Goal: Entertainment & Leisure: Consume media (video, audio)

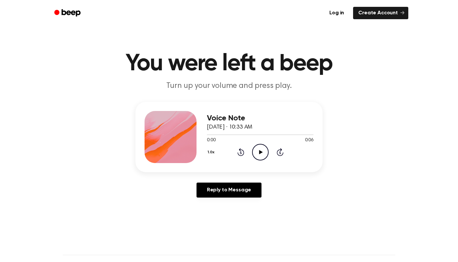
click at [260, 155] on icon "Play Audio" at bounding box center [260, 152] width 17 height 17
click at [260, 154] on icon "Play Audio" at bounding box center [260, 152] width 17 height 17
click at [256, 150] on icon "Play Audio" at bounding box center [260, 152] width 17 height 17
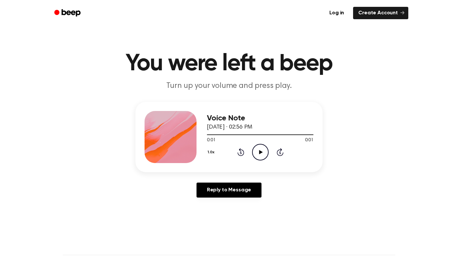
click at [256, 150] on icon "Play Audio" at bounding box center [260, 152] width 17 height 17
click at [262, 154] on icon "Play Audio" at bounding box center [260, 152] width 17 height 17
click at [259, 152] on icon at bounding box center [261, 152] width 4 height 4
click at [260, 152] on icon at bounding box center [261, 152] width 4 height 4
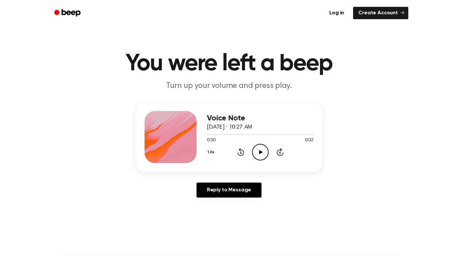
click at [259, 151] on icon at bounding box center [261, 152] width 4 height 4
click at [263, 151] on icon "Play Audio" at bounding box center [260, 152] width 17 height 17
